Goal: Transaction & Acquisition: Obtain resource

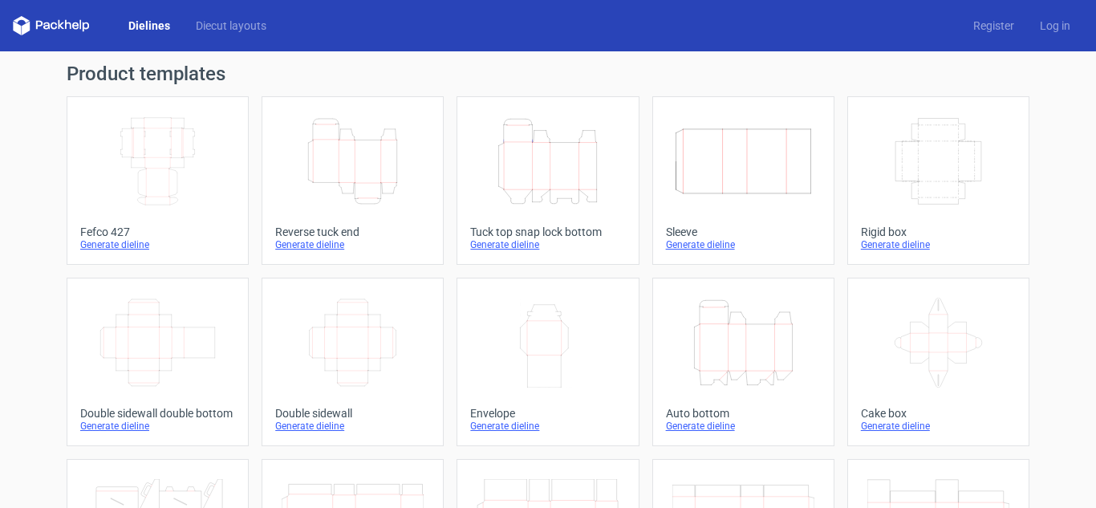
click at [339, 168] on icon "Height Depth Width" at bounding box center [353, 161] width 142 height 90
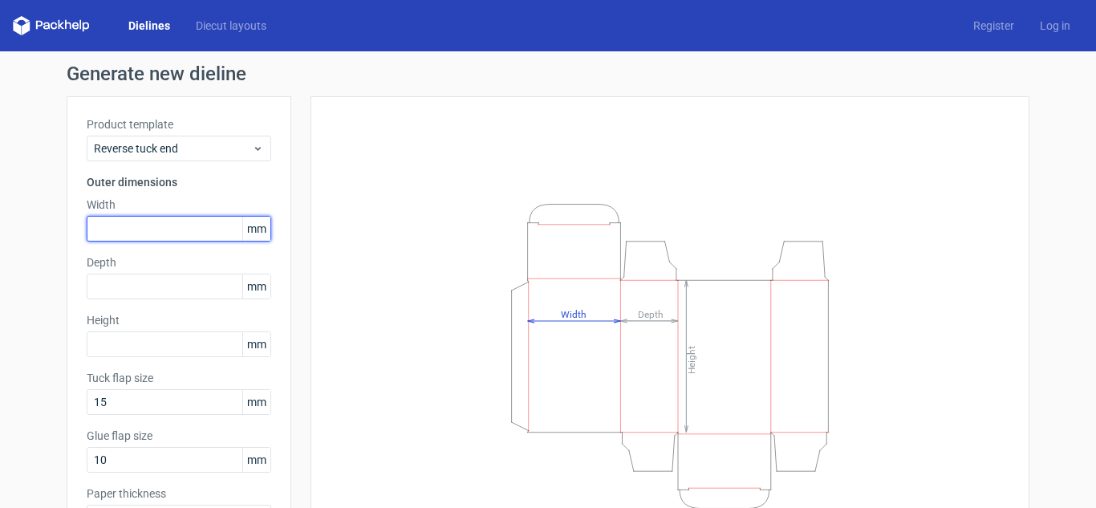
click at [203, 226] on input "text" at bounding box center [179, 229] width 185 height 26
type input "28"
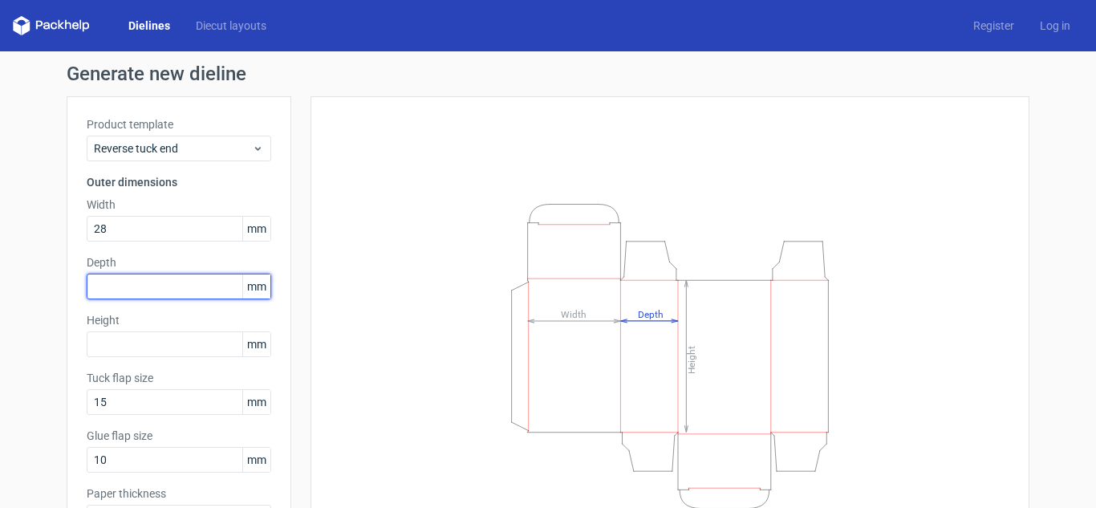
click at [165, 278] on input "text" at bounding box center [179, 287] width 185 height 26
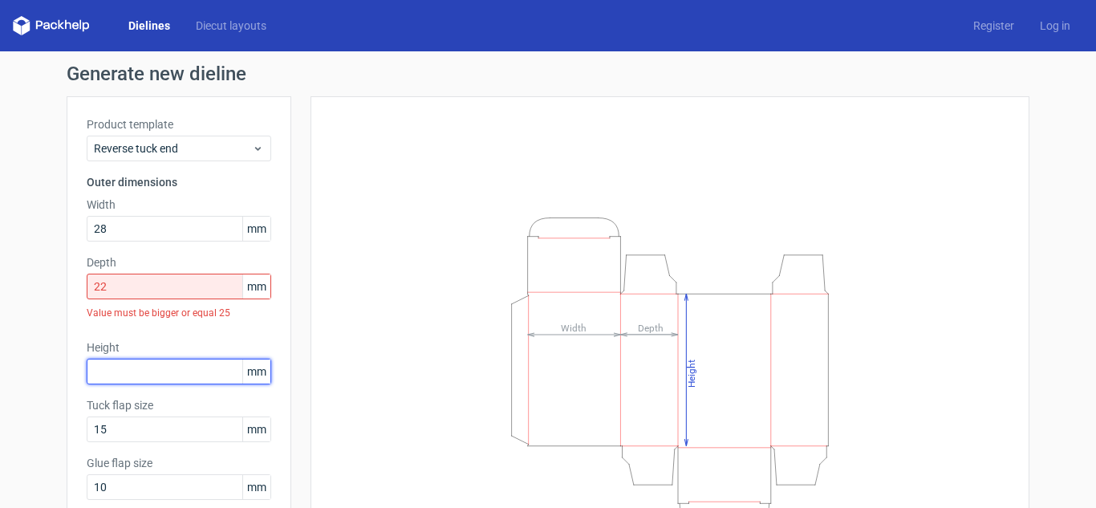
click at [125, 335] on div "Product template Reverse tuck end Outer dimensions Width 28 mm Depth 22 mm Valu…" at bounding box center [179, 343] width 225 height 494
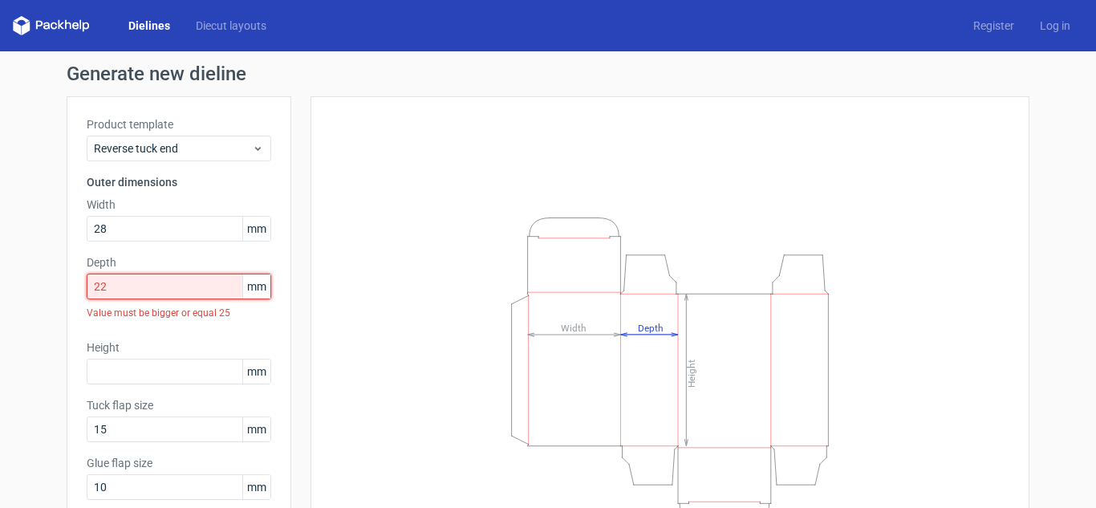
click at [152, 286] on input "22" at bounding box center [179, 287] width 185 height 26
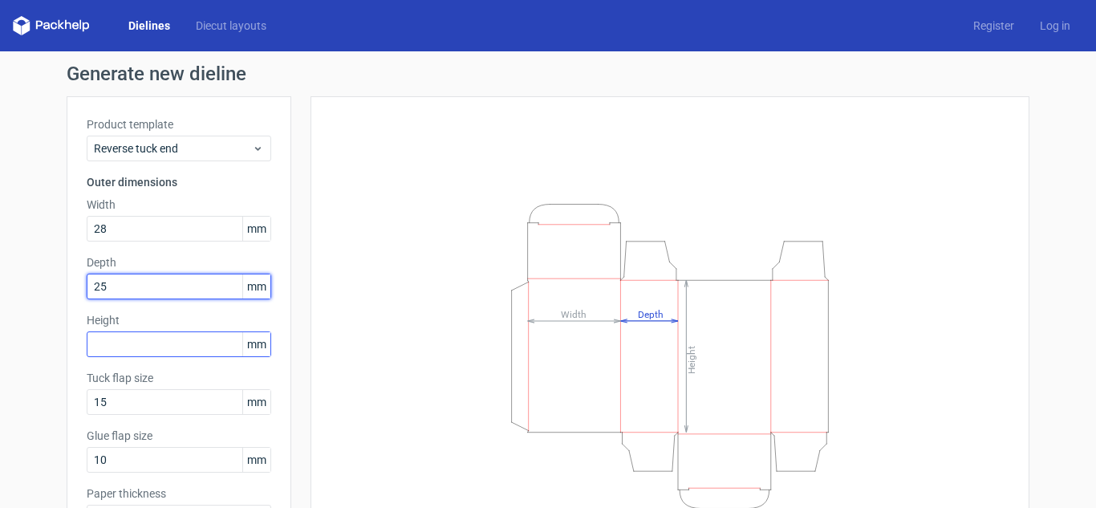
type input "25"
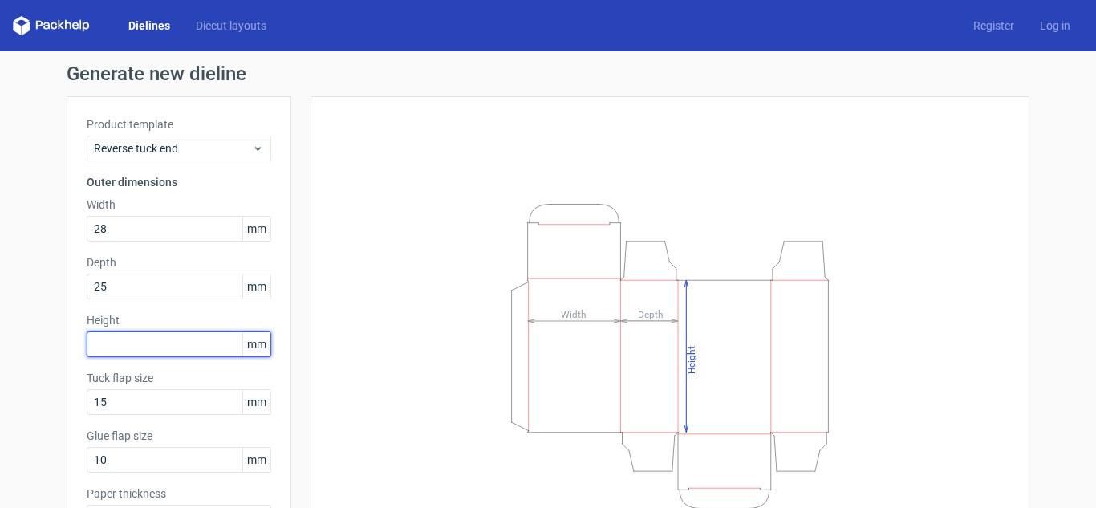
click at [115, 350] on input "text" at bounding box center [179, 344] width 185 height 26
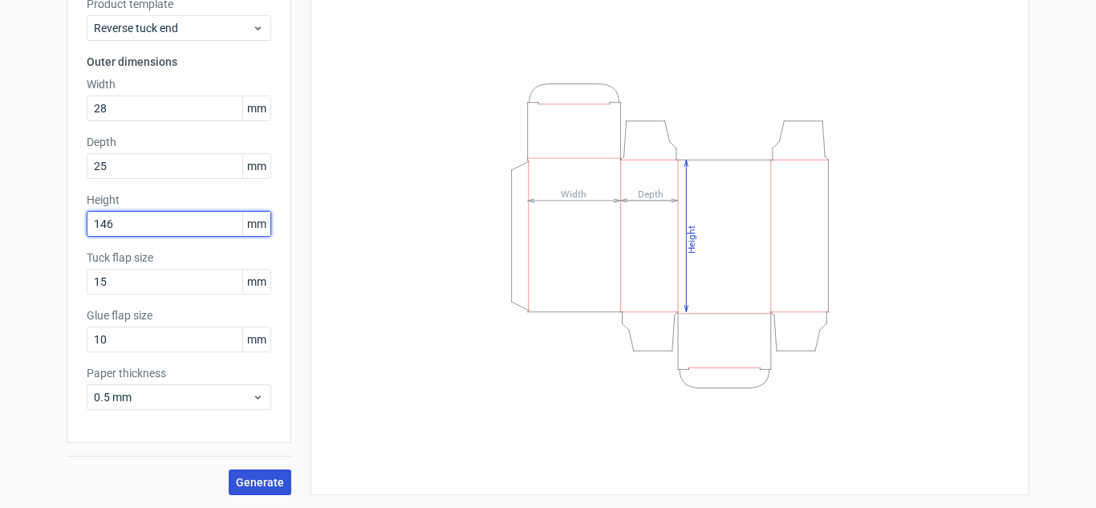
type input "146"
click at [268, 474] on button "Generate" at bounding box center [260, 482] width 63 height 26
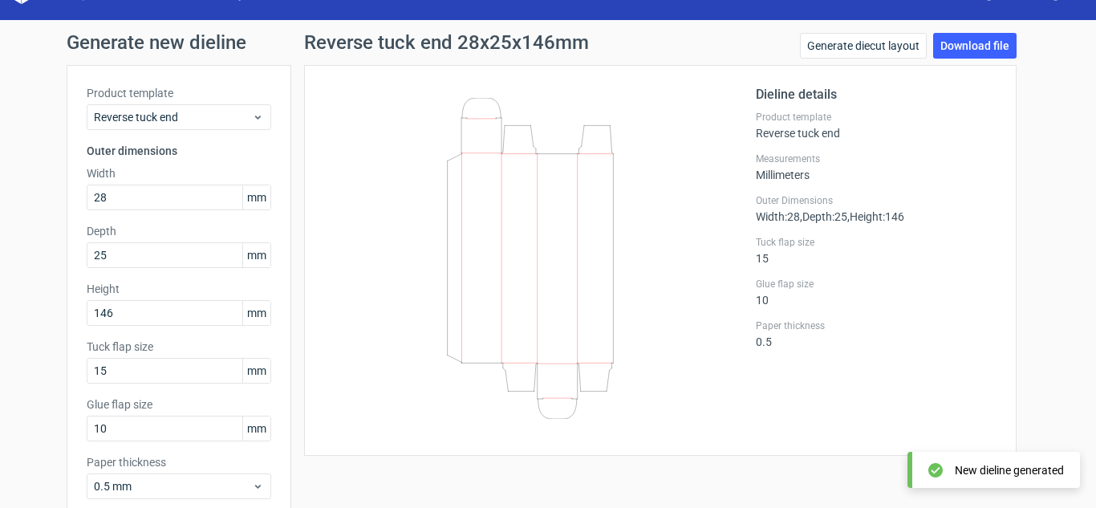
scroll to position [6, 0]
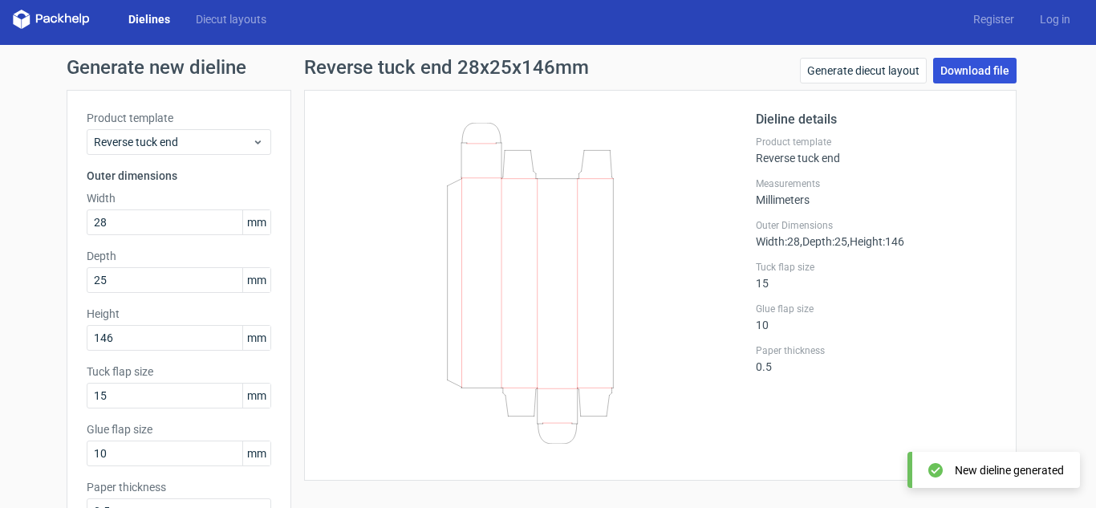
click at [965, 70] on link "Download file" at bounding box center [974, 71] width 83 height 26
click at [946, 67] on link "Download file" at bounding box center [974, 71] width 83 height 26
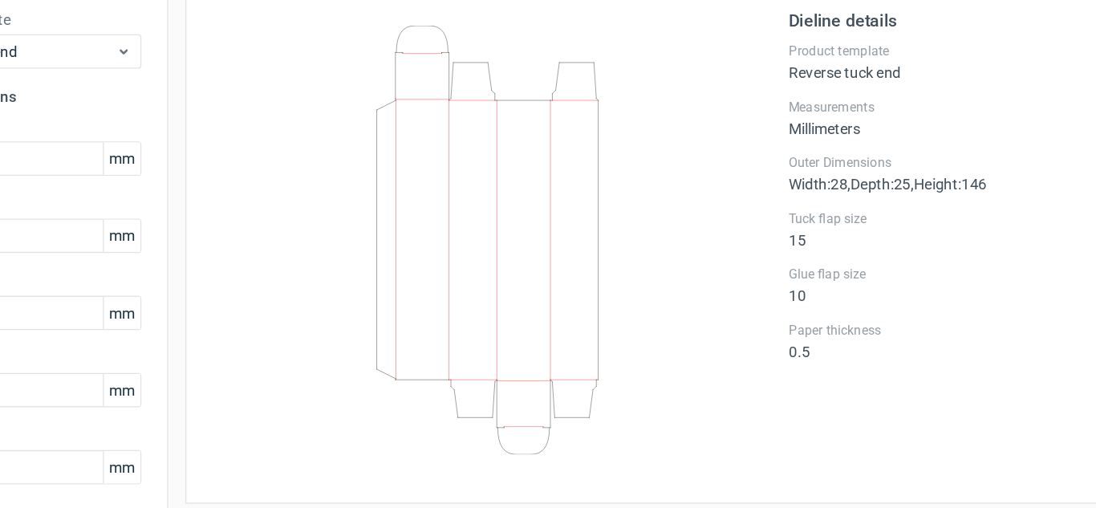
scroll to position [2, 0]
